Goal: Information Seeking & Learning: Learn about a topic

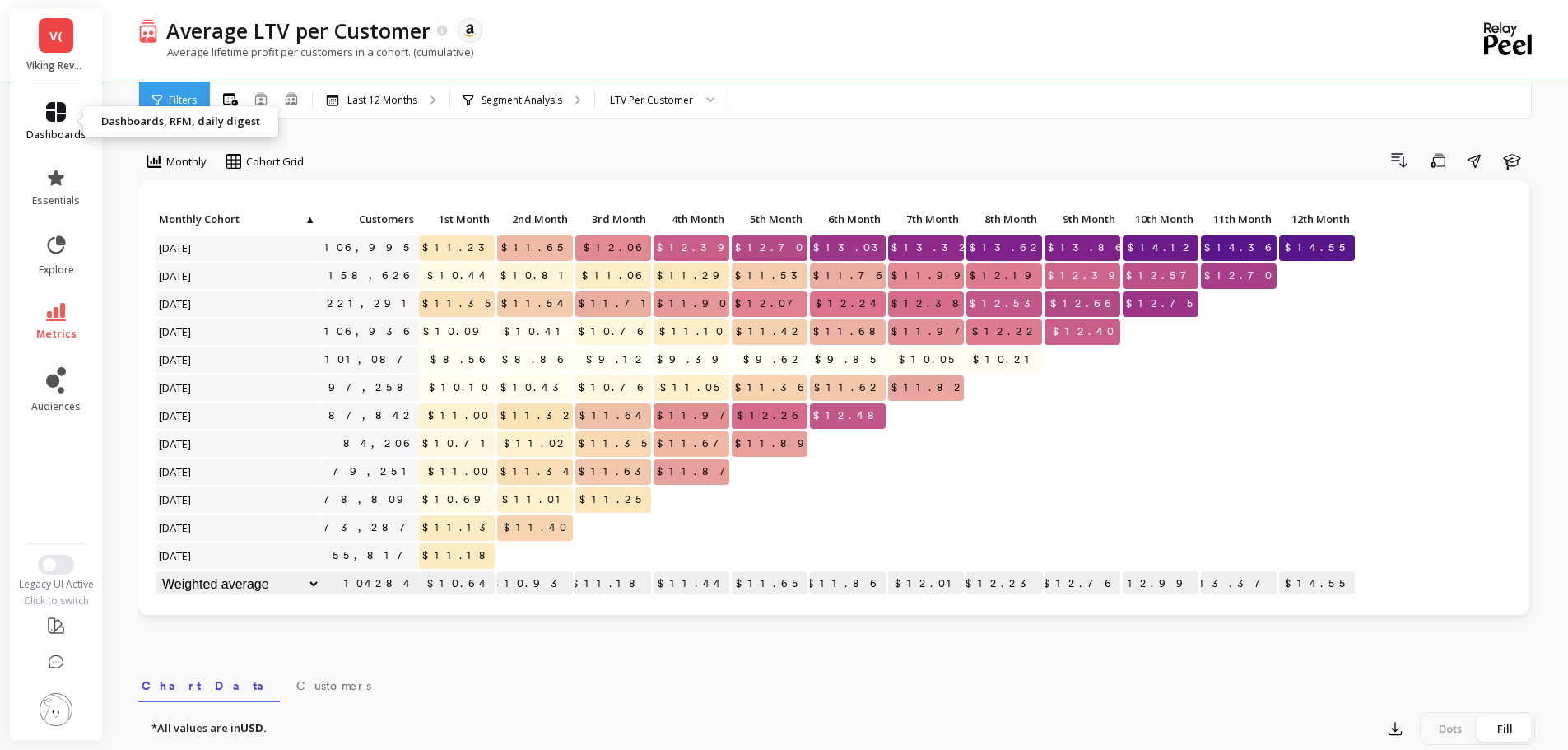
click at [41, 110] on link "dashboards" at bounding box center [56, 122] width 60 height 40
click at [815, 150] on div "Drill Down Save Share Learn" at bounding box center [925, 160] width 1220 height 27
drag, startPoint x: 726, startPoint y: 249, endPoint x: 653, endPoint y: 241, distance: 73.4
click at [653, 241] on p "$12.39" at bounding box center [691, 247] width 76 height 25
drag, startPoint x: 727, startPoint y: 360, endPoint x: 695, endPoint y: 365, distance: 32.4
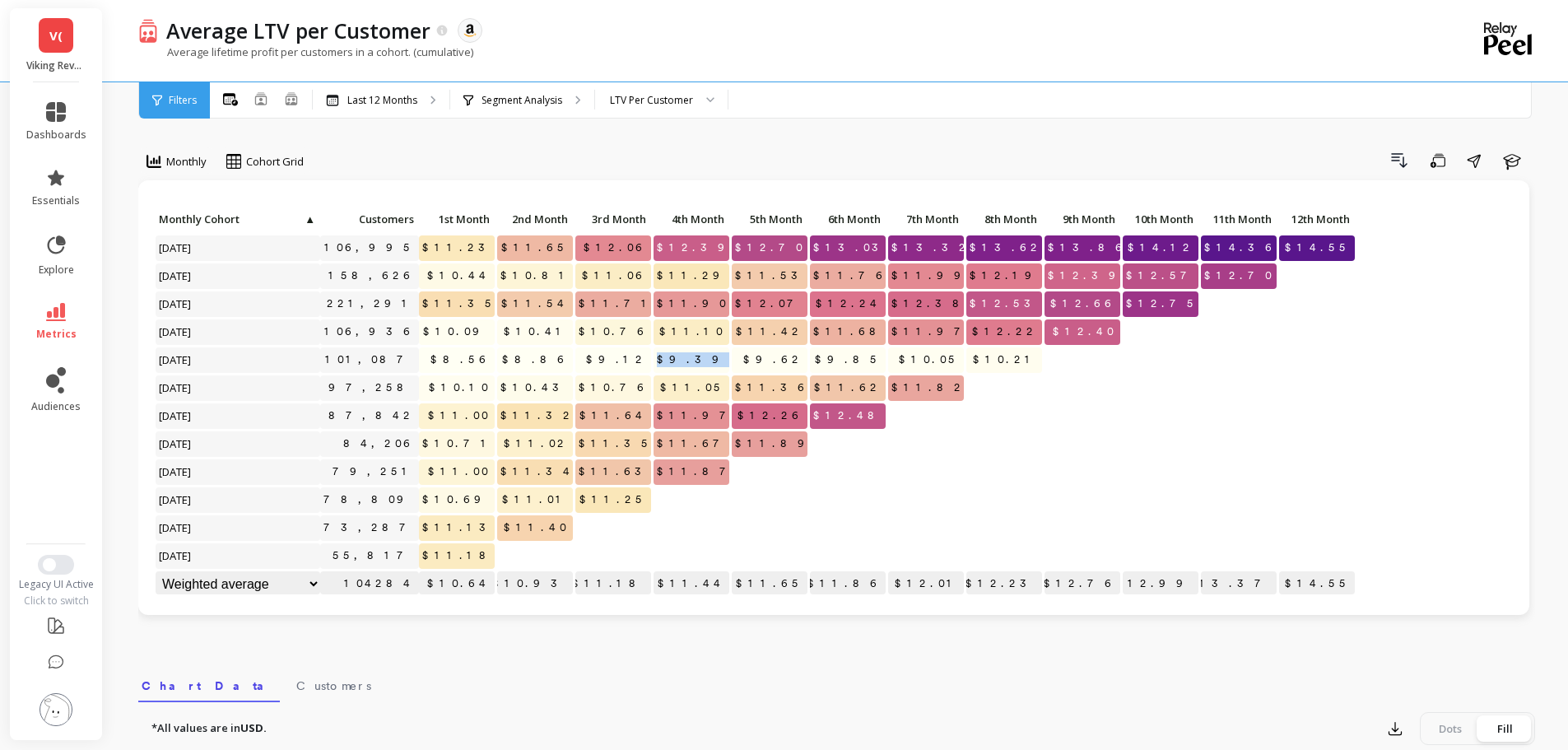
click at [695, 365] on span "$9.39" at bounding box center [694, 359] width 81 height 25
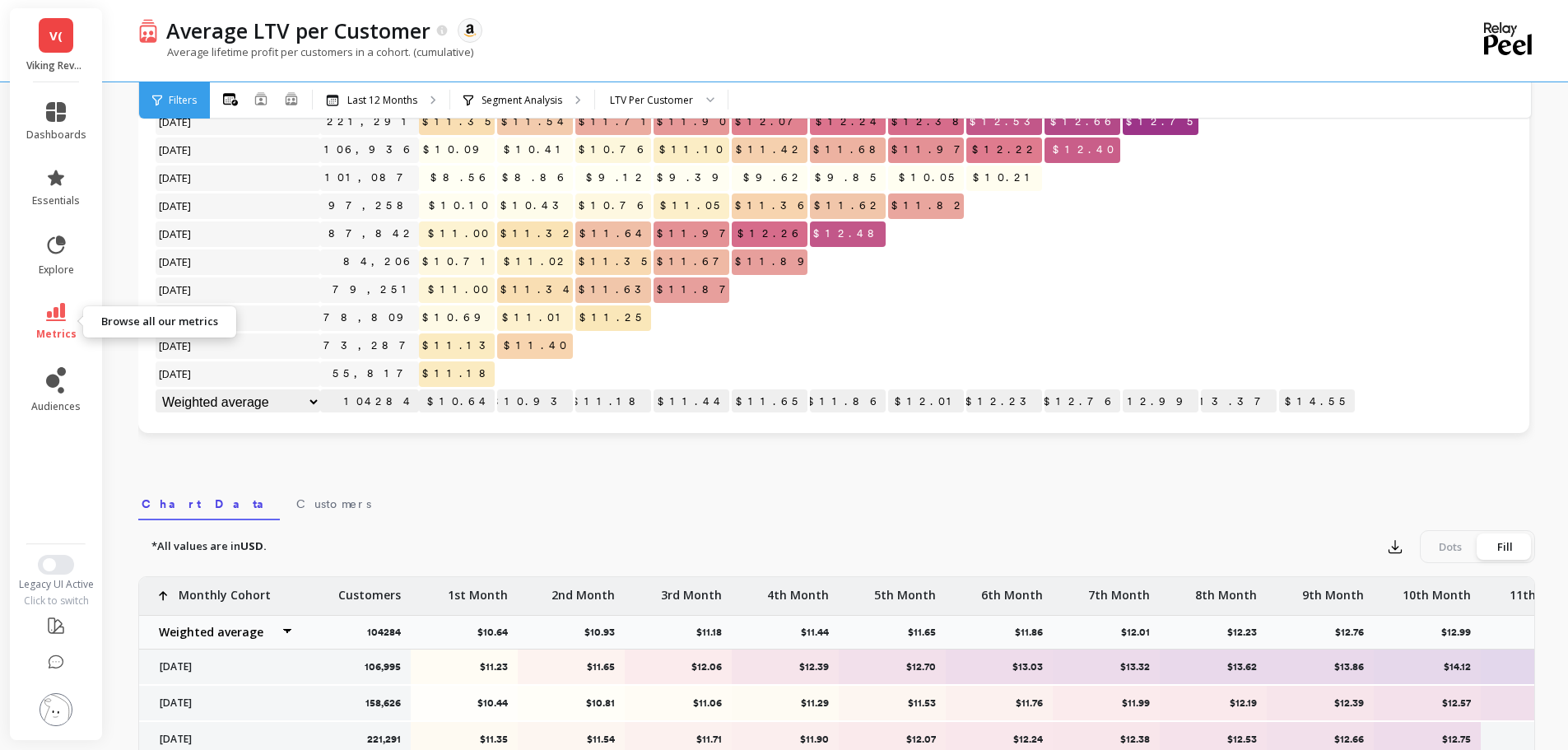
click at [64, 317] on icon at bounding box center [56, 311] width 20 height 18
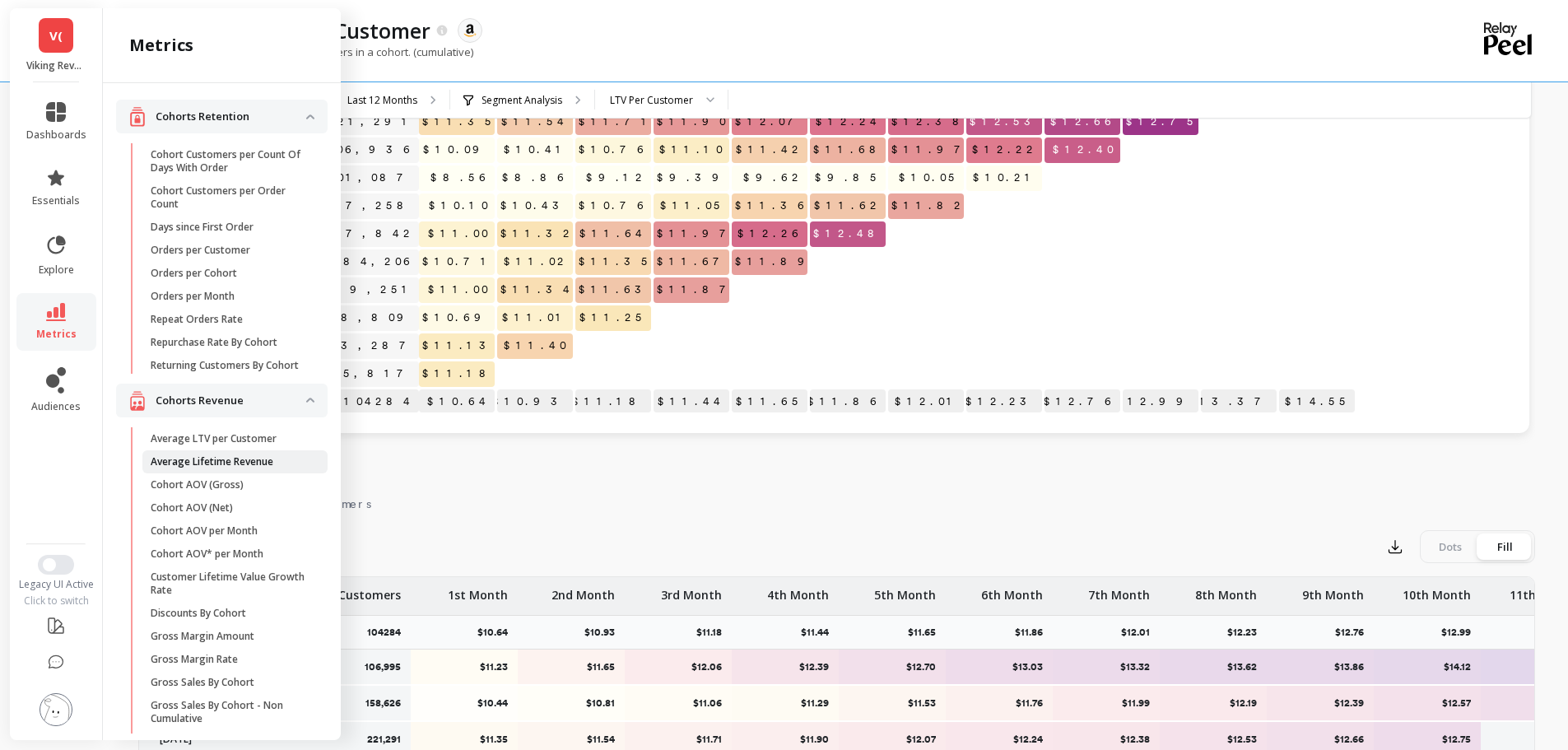
click at [231, 468] on p "Average Lifetime Revenue" at bounding box center [212, 461] width 123 height 13
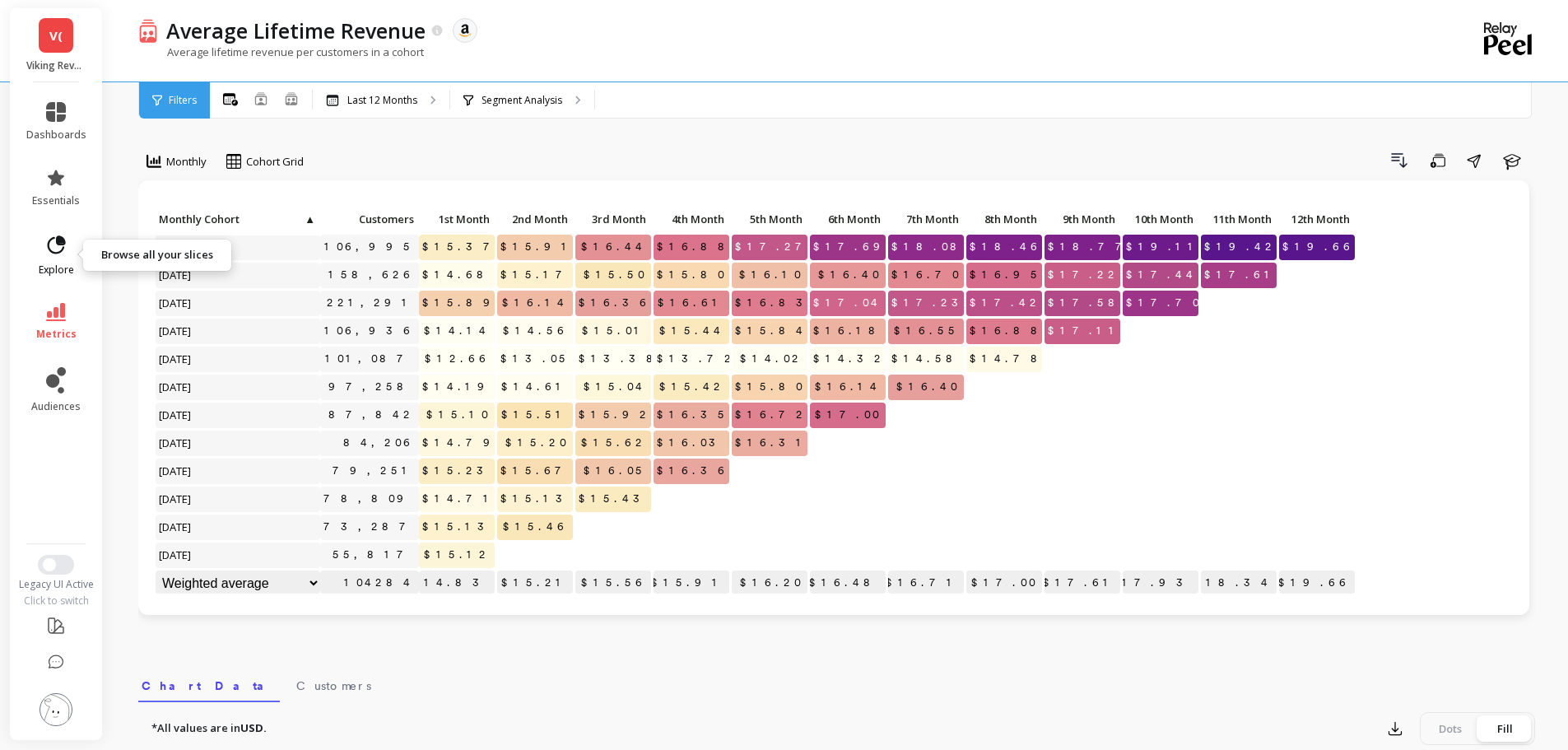
click at [57, 249] on icon at bounding box center [55, 245] width 23 height 23
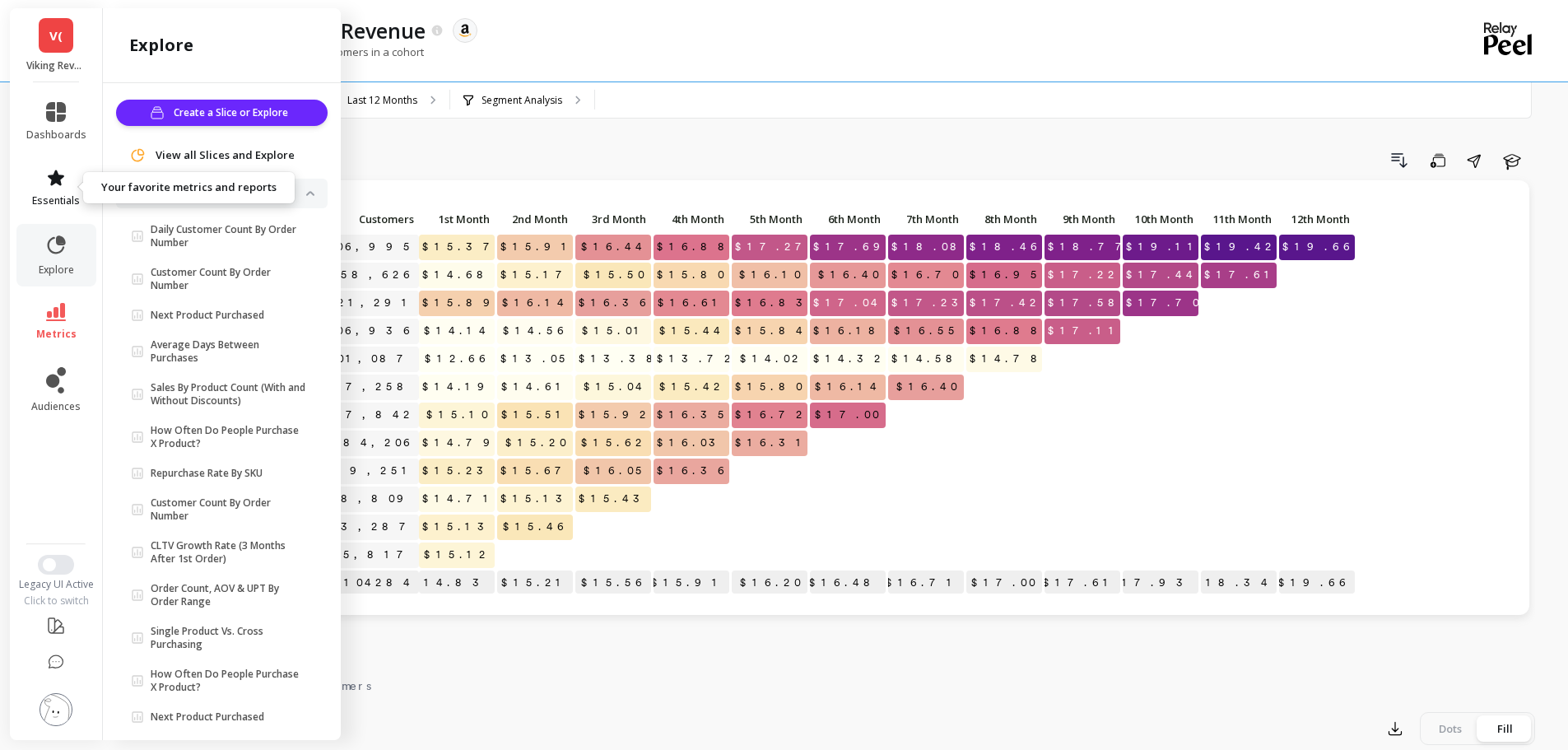
click at [52, 179] on icon at bounding box center [55, 178] width 17 height 16
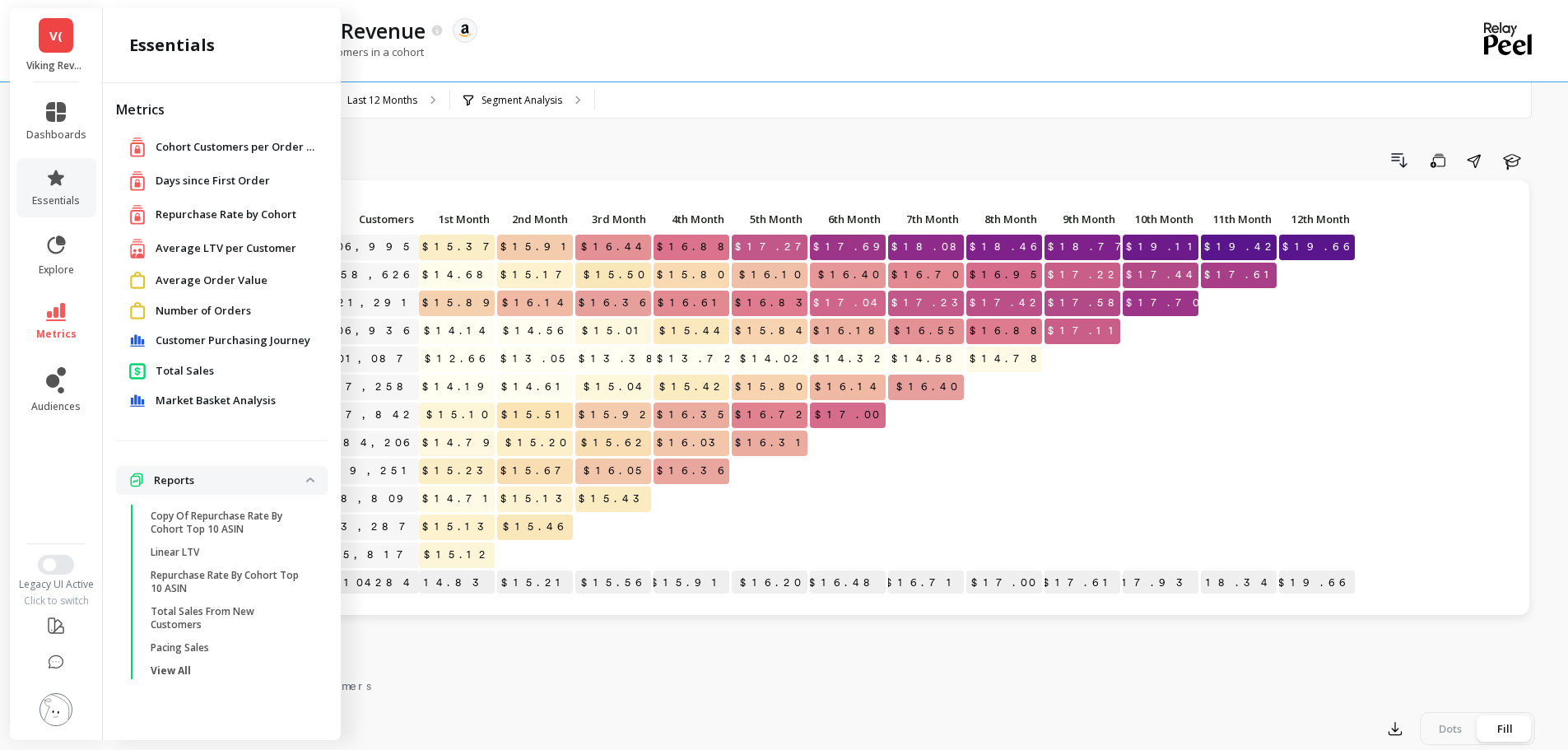
click at [245, 346] on span "Customer Purchasing Journey" at bounding box center [232, 340] width 155 height 17
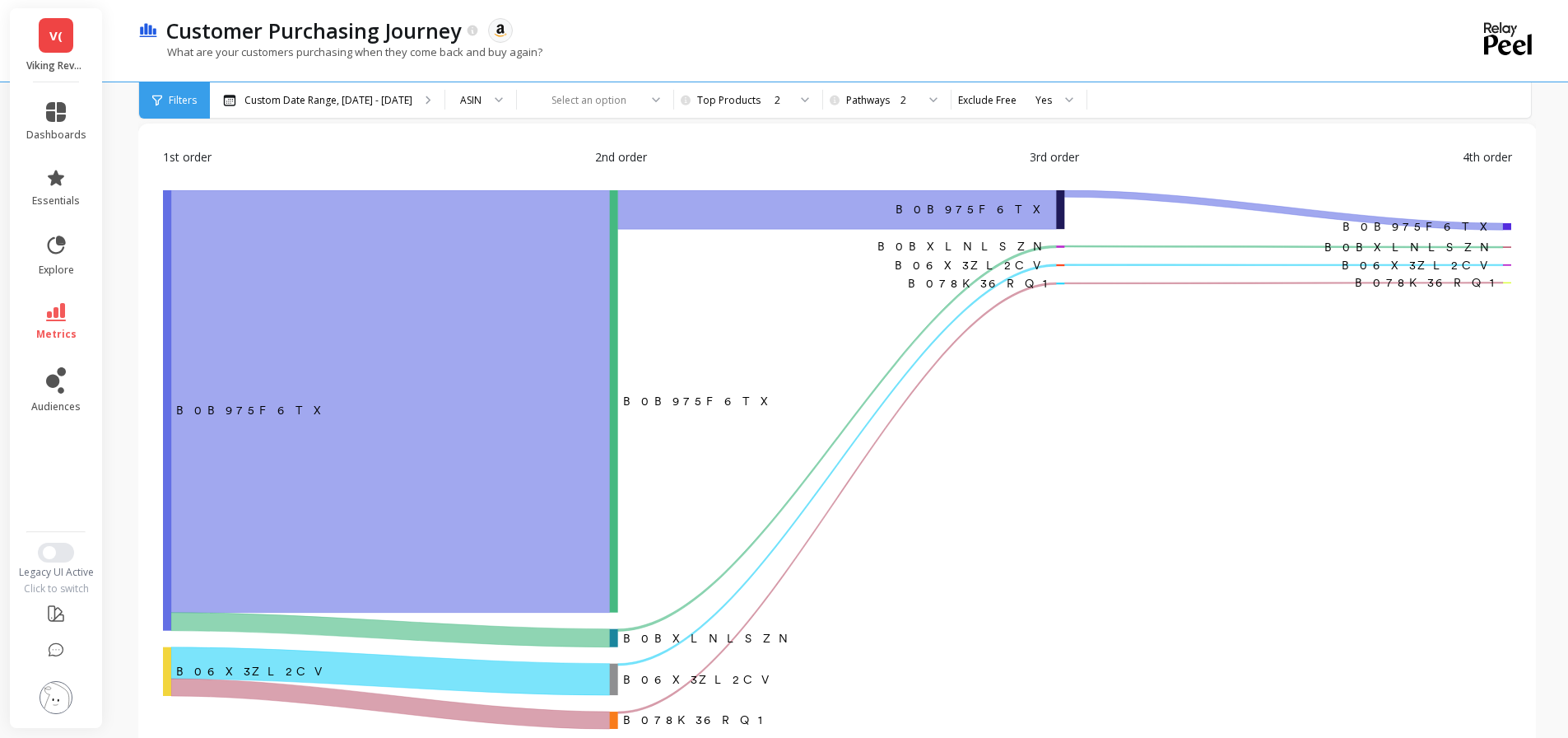
scroll to position [82, 0]
